Goal: Task Accomplishment & Management: Complete application form

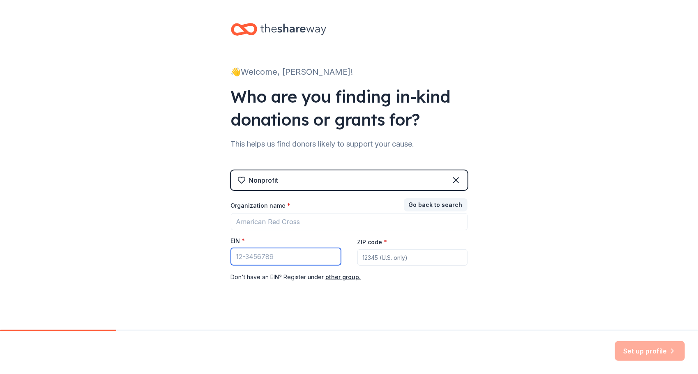
click at [295, 256] on input "EIN *" at bounding box center [286, 256] width 110 height 17
type input "[US_EMPLOYER_IDENTIFICATION_NUMBER]"
click at [372, 259] on input "ZIP code *" at bounding box center [412, 257] width 110 height 16
type input "63366"
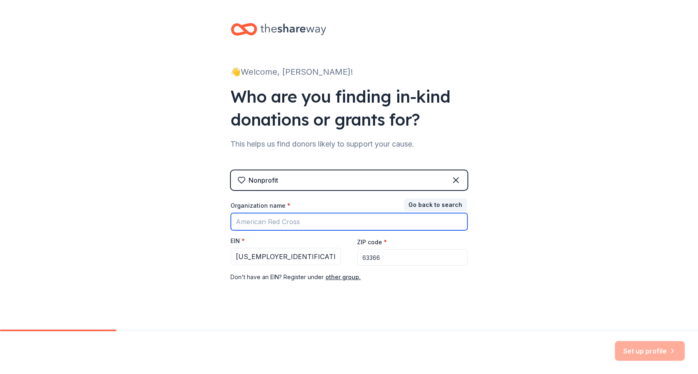
type input "[GEOGRAPHIC_DATA] PTO"
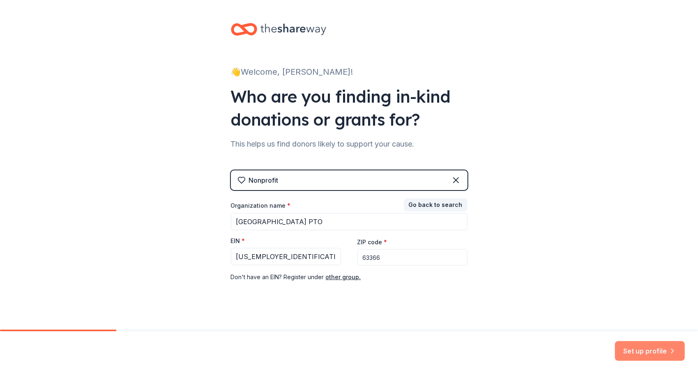
click at [642, 351] on button "Set up profile" at bounding box center [650, 351] width 70 height 20
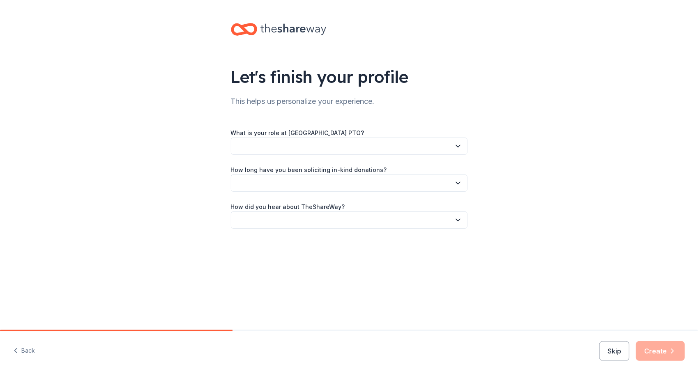
click at [388, 147] on button "button" at bounding box center [349, 146] width 237 height 17
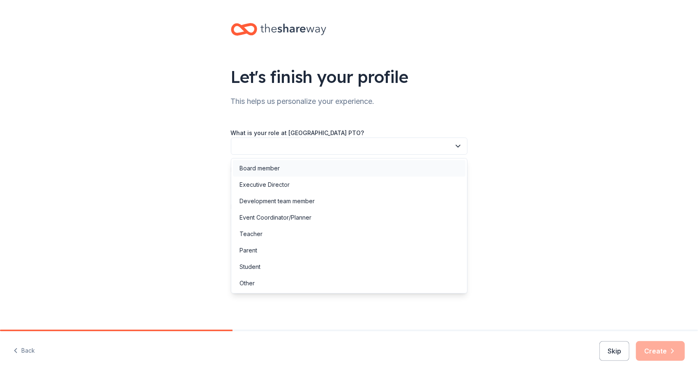
click at [379, 169] on div "Board member" at bounding box center [349, 168] width 232 height 16
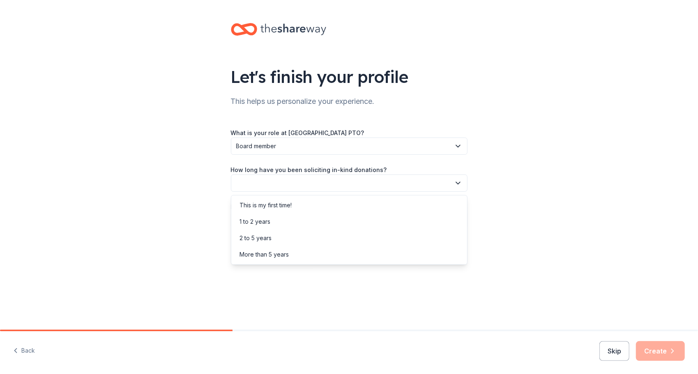
click at [378, 188] on button "button" at bounding box center [349, 183] width 237 height 17
click at [375, 203] on div "This is my first time!" at bounding box center [349, 205] width 232 height 16
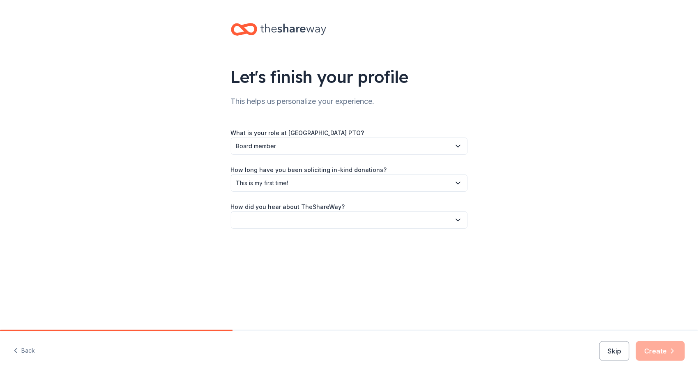
click at [374, 227] on button "button" at bounding box center [349, 219] width 237 height 17
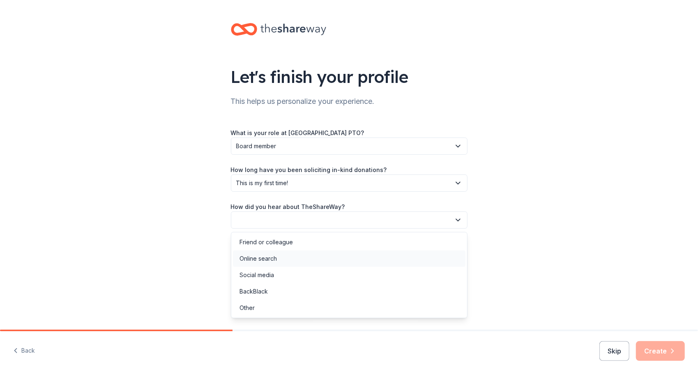
click at [370, 256] on div "Online search" at bounding box center [349, 259] width 232 height 16
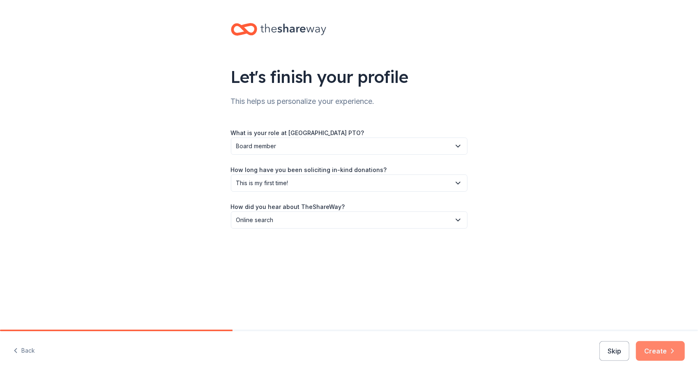
click at [671, 347] on button "Create" at bounding box center [660, 351] width 49 height 20
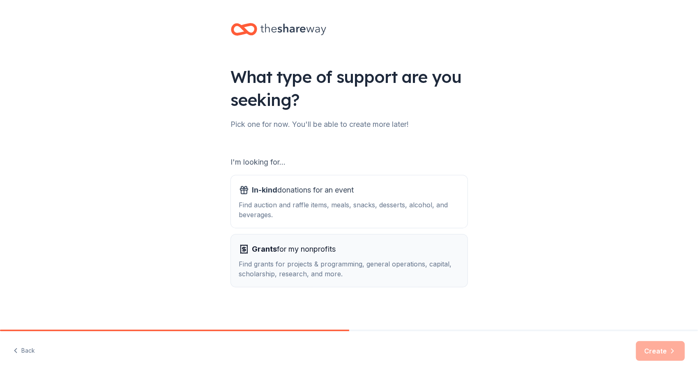
click at [316, 253] on span "Grants for my nonprofits" at bounding box center [294, 249] width 84 height 13
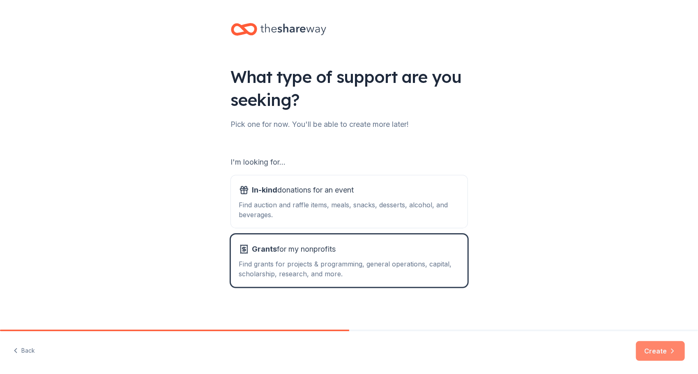
click at [652, 344] on button "Create" at bounding box center [660, 351] width 49 height 20
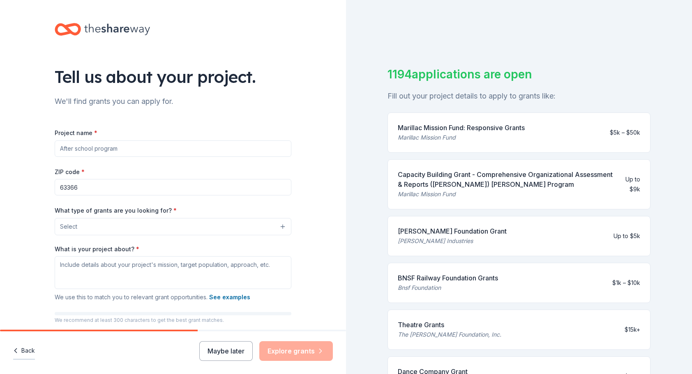
click at [28, 353] on button "Back" at bounding box center [24, 350] width 22 height 17
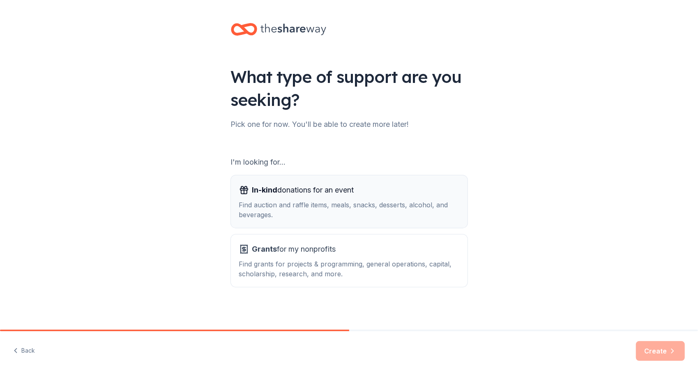
click at [302, 181] on button "In-kind donations for an event Find auction and raffle items, meals, snacks, de…" at bounding box center [349, 201] width 237 height 53
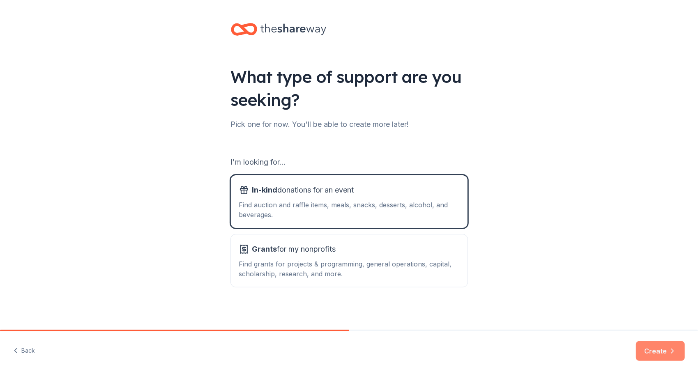
click at [671, 353] on icon "button" at bounding box center [672, 351] width 8 height 8
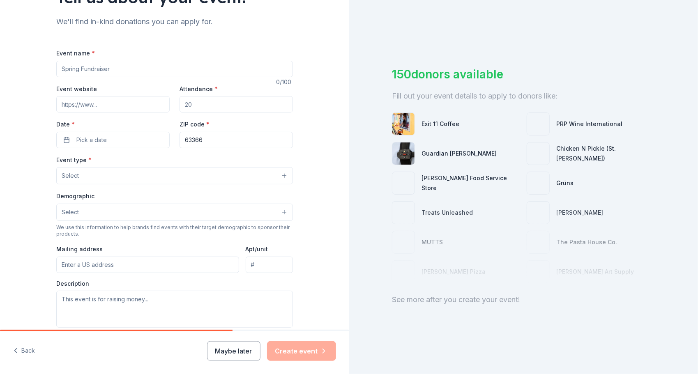
scroll to position [82, 0]
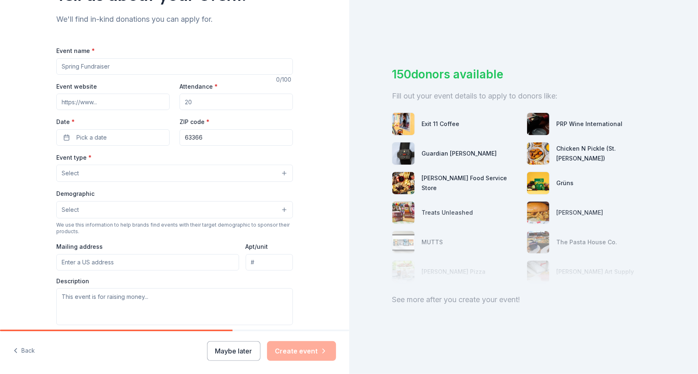
click at [153, 172] on button "Select" at bounding box center [174, 173] width 237 height 17
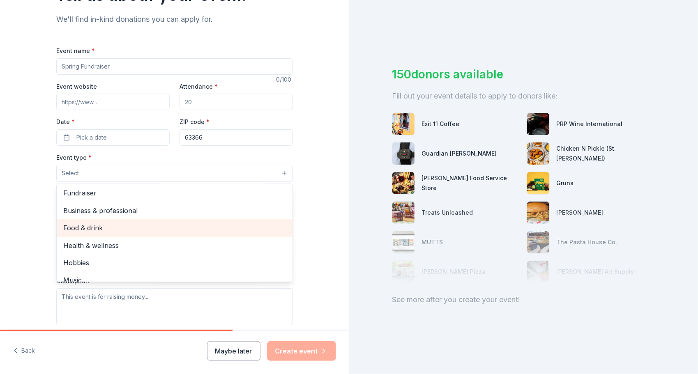
scroll to position [0, 0]
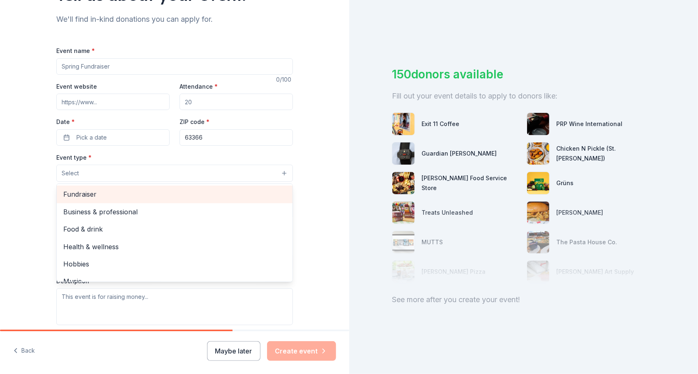
click at [149, 196] on span "Fundraiser" at bounding box center [174, 194] width 223 height 11
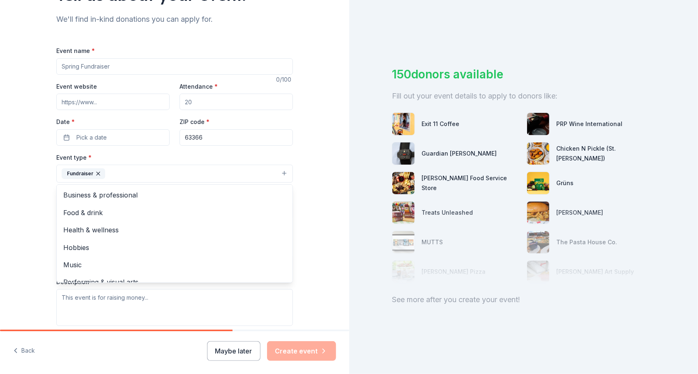
click at [207, 150] on div "Event name * 0 /100 Event website Attendance * Date * Pick a date ZIP code * 63…" at bounding box center [174, 236] width 237 height 380
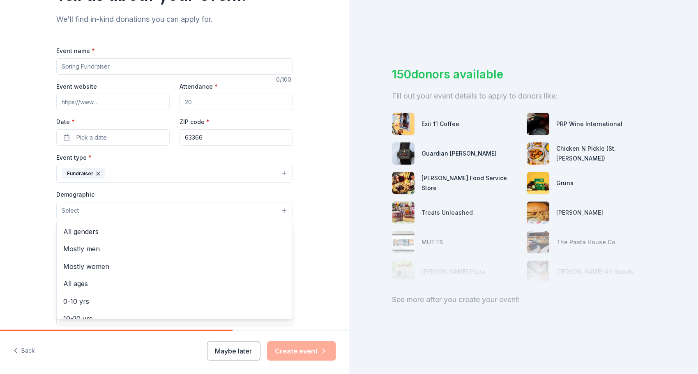
click at [185, 212] on button "Select" at bounding box center [174, 210] width 237 height 17
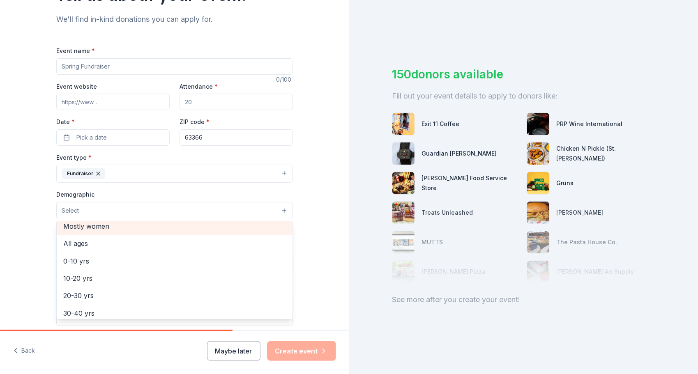
scroll to position [41, 0]
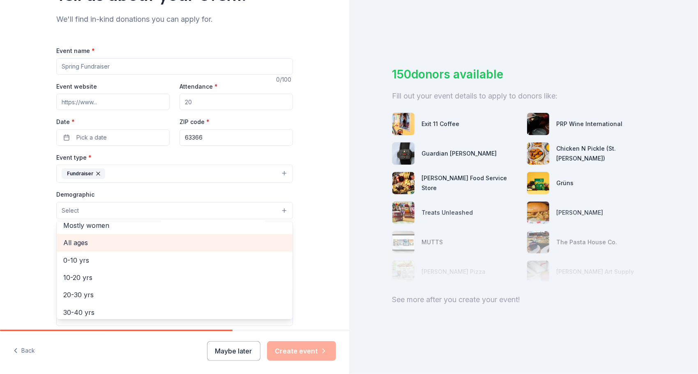
click at [168, 245] on span "All ages" at bounding box center [174, 242] width 223 height 11
click at [325, 228] on div "Tell us about your event. We'll find in-kind donations you can apply for. Event…" at bounding box center [174, 192] width 349 height 548
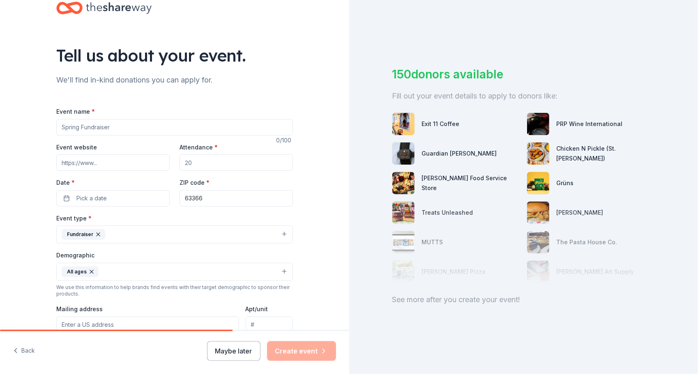
scroll to position [0, 0]
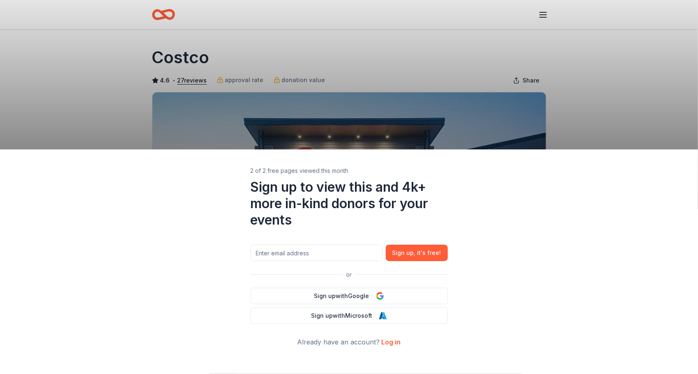
click at [391, 343] on link "Log in" at bounding box center [391, 342] width 19 height 8
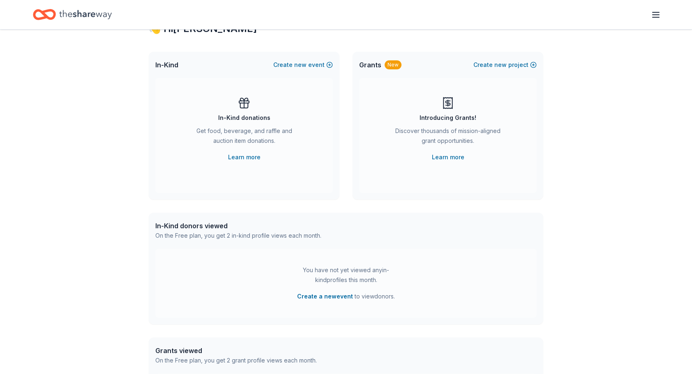
scroll to position [30, 0]
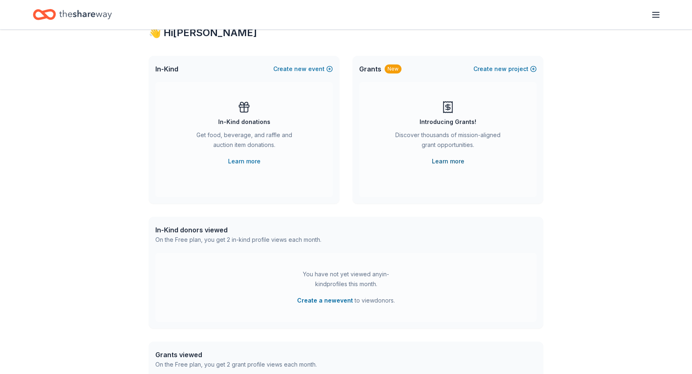
click at [441, 160] on link "Learn more" at bounding box center [448, 161] width 32 height 10
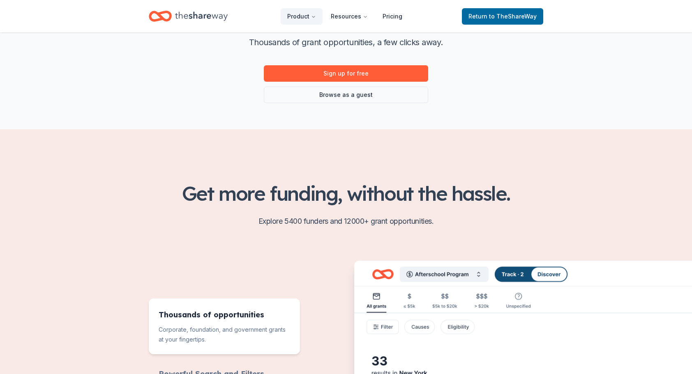
scroll to position [123, 0]
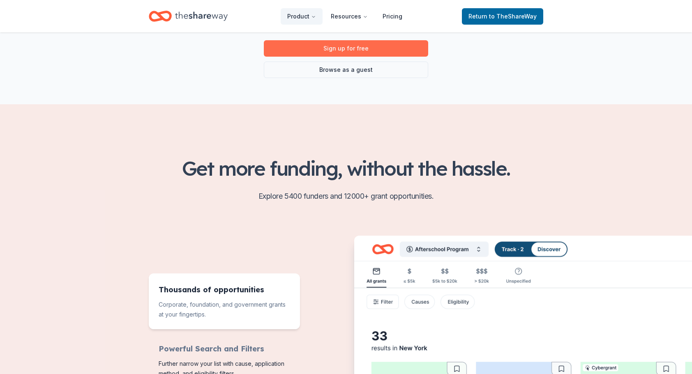
click at [379, 48] on link "Sign up for free" at bounding box center [346, 48] width 164 height 16
